Goal: Task Accomplishment & Management: Use online tool/utility

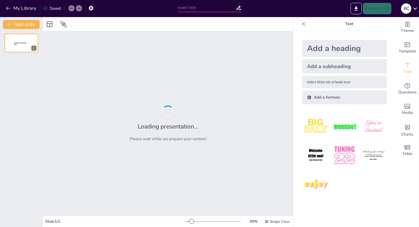
type input "New Sendsteps"
type input "Засоби мирного вирішення міжнародних спорів у двосторонніх договорах"
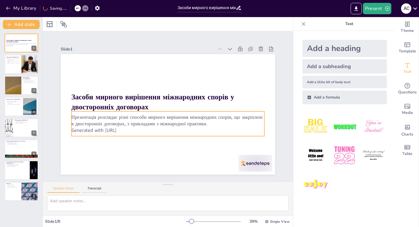
click at [129, 131] on p "Generated with Sendsteps.ai" at bounding box center [168, 130] width 193 height 7
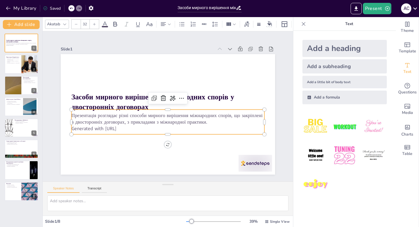
click at [133, 129] on p "Generated with Sendsteps.ai" at bounding box center [168, 128] width 193 height 7
click at [192, 123] on p "Презентація розглядає різні способи мирного вирішення міжнародних спорів, що за…" at bounding box center [156, 111] width 72 height 188
click at [203, 123] on p "Презентація розглядає різні способи мирного вирішення міжнародних спорів, що за…" at bounding box center [166, 118] width 193 height 33
click at [203, 123] on p "Презентація розглядає різні способи мирного вирішення міжнародних спорів, що за…" at bounding box center [168, 118] width 193 height 13
click at [134, 130] on p "Generated with Sendsteps.ai" at bounding box center [168, 128] width 193 height 7
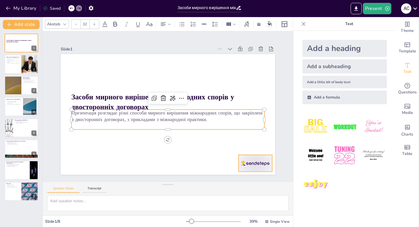
click at [248, 167] on div at bounding box center [256, 163] width 34 height 17
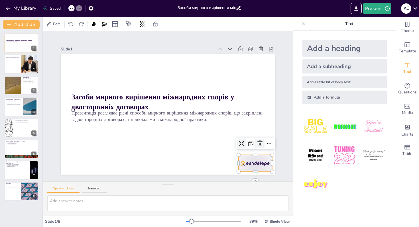
click at [259, 145] on icon at bounding box center [259, 143] width 7 height 7
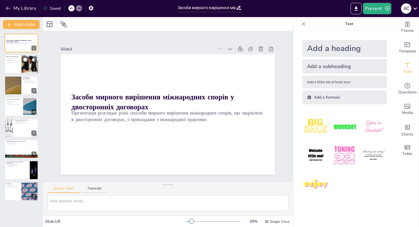
click at [29, 64] on div at bounding box center [30, 64] width 22 height 19
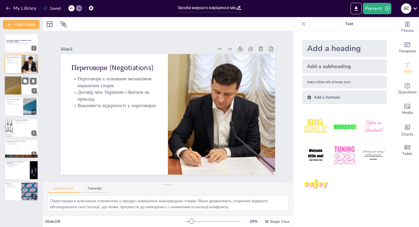
click at [22, 89] on div at bounding box center [21, 85] width 34 height 19
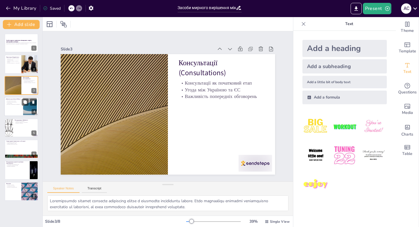
click at [18, 111] on div at bounding box center [21, 106] width 34 height 19
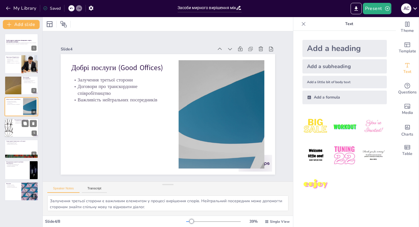
click at [19, 128] on div at bounding box center [21, 127] width 34 height 19
type textarea "Посередник відіграє ключову роль у процесі вирішення спору, активно залучаючи с…"
